Goal: Transaction & Acquisition: Purchase product/service

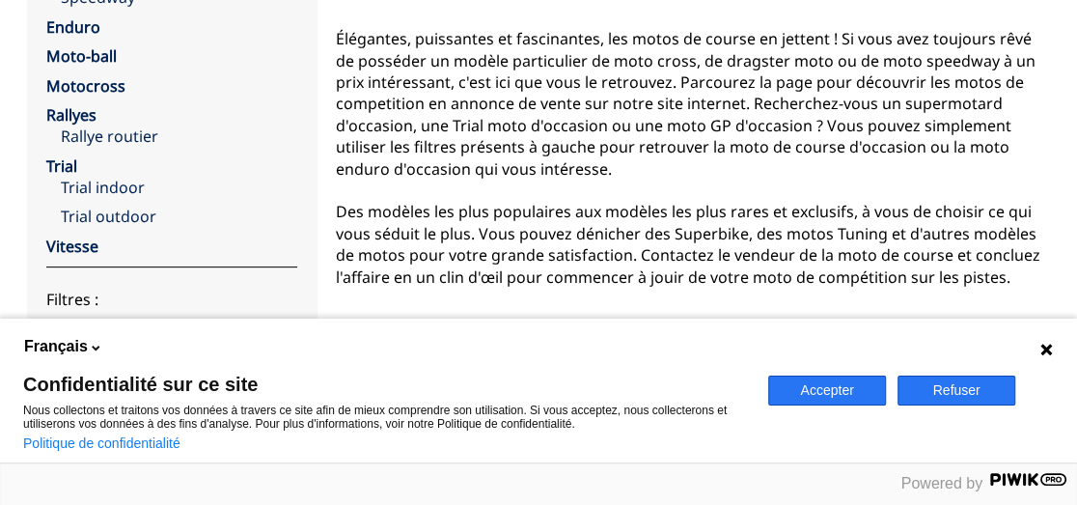
scroll to position [87, 0]
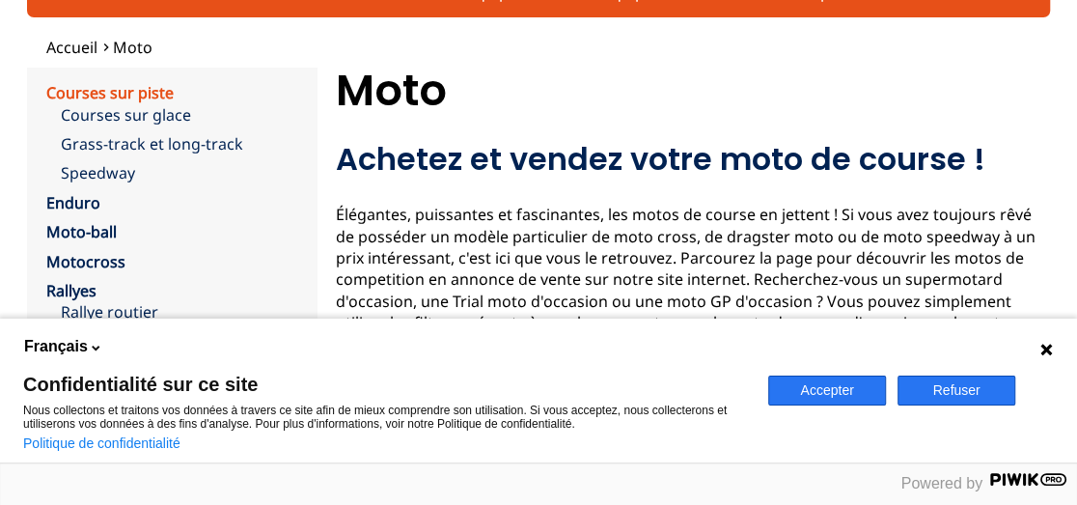
click at [156, 89] on link "Courses sur piste" at bounding box center [109, 92] width 127 height 21
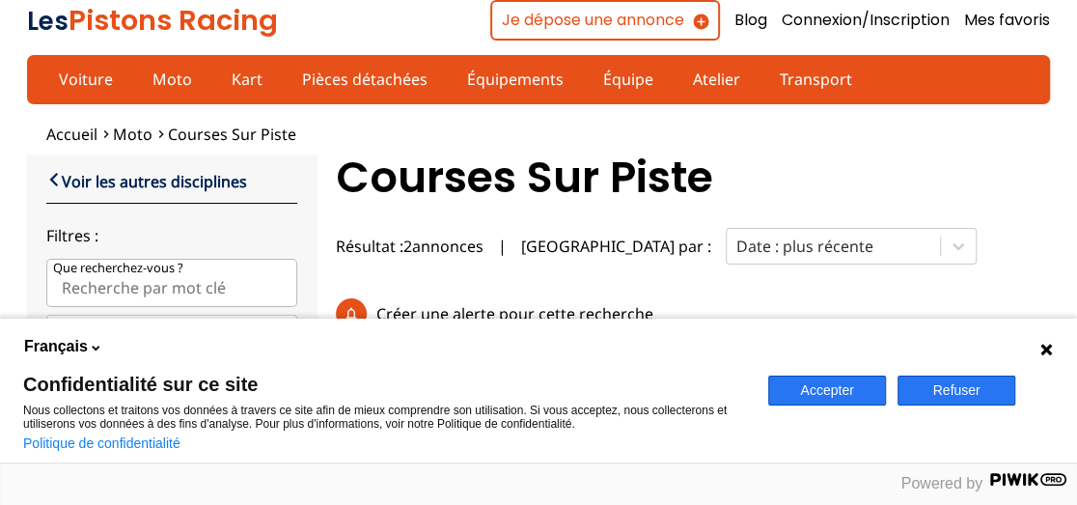
click at [951, 391] on button "Refuser" at bounding box center [957, 390] width 118 height 30
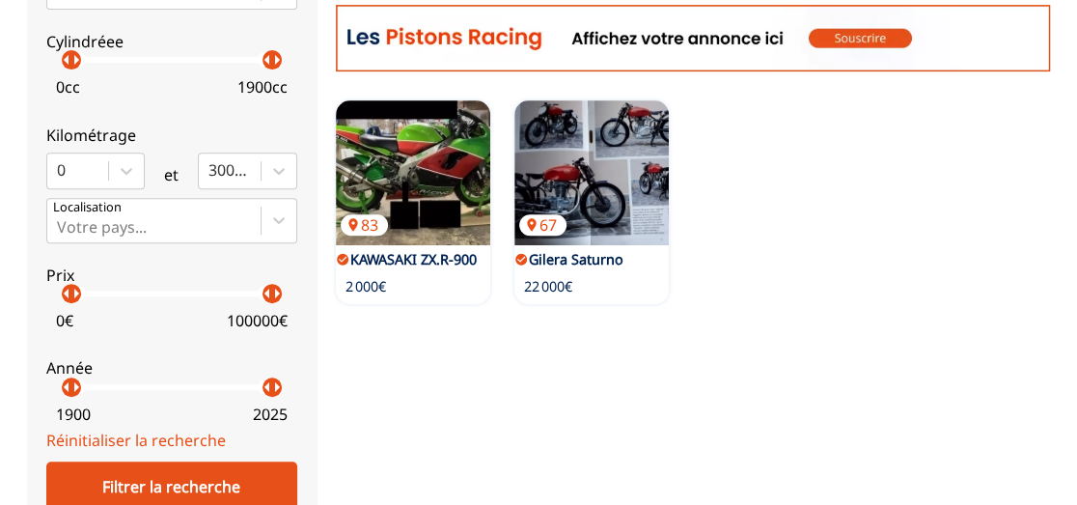
scroll to position [263, 0]
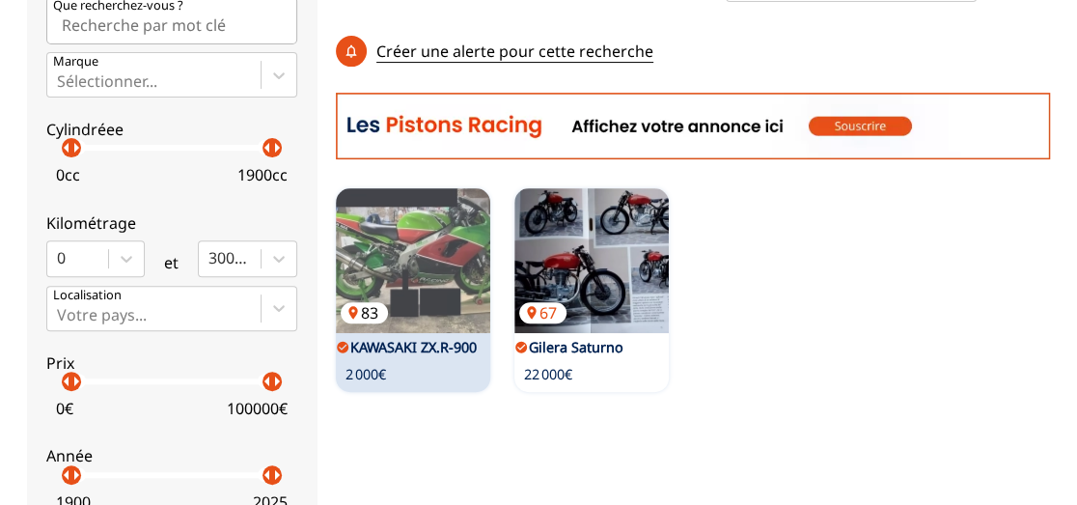
click at [412, 276] on img at bounding box center [413, 260] width 154 height 145
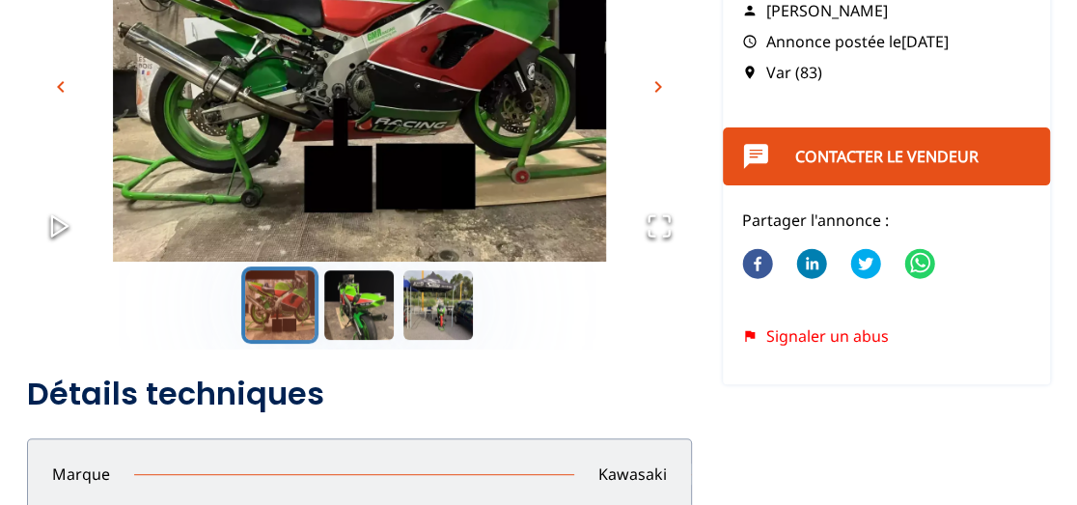
scroll to position [175, 0]
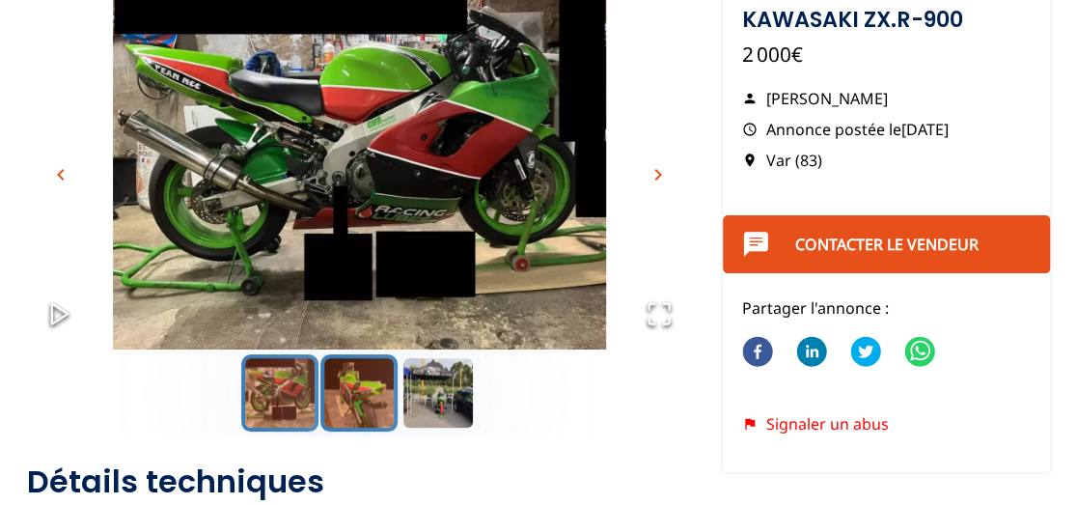
click at [373, 401] on button "Go to Slide 2" at bounding box center [358, 392] width 77 height 77
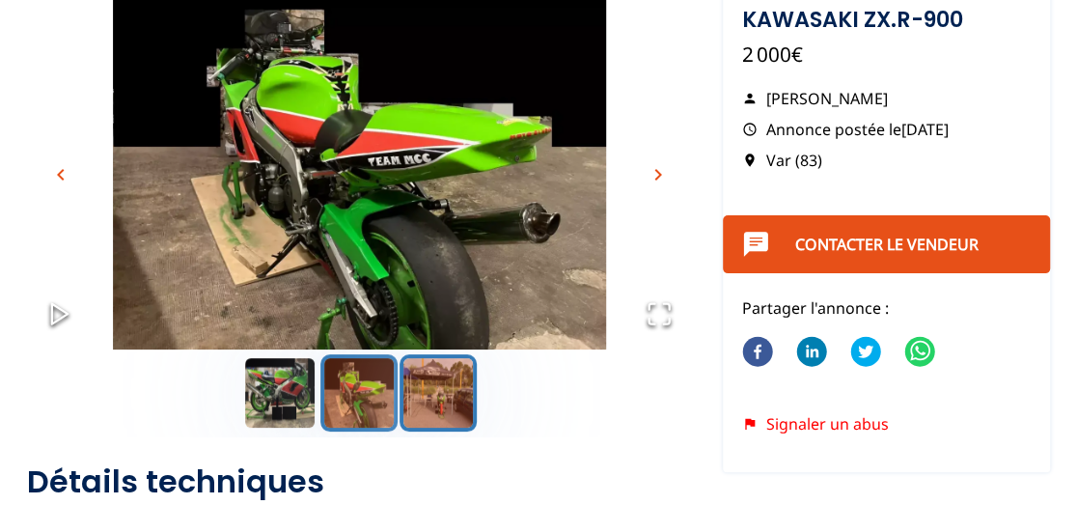
click at [431, 413] on button "Go to Slide 3" at bounding box center [438, 392] width 77 height 77
